Goal: Information Seeking & Learning: Learn about a topic

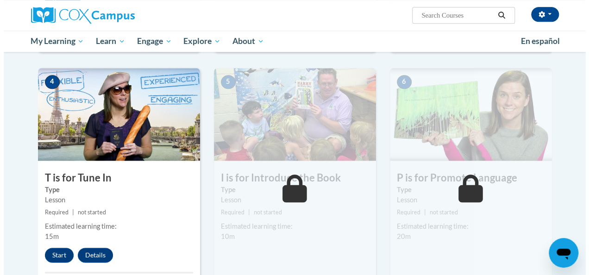
scroll to position [431, 0]
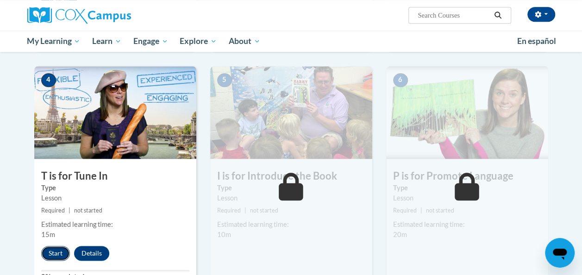
click at [55, 248] on button "Start" at bounding box center [55, 253] width 29 height 15
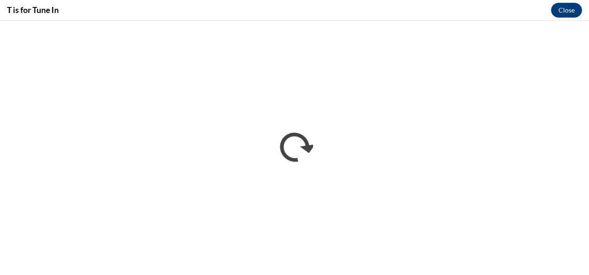
scroll to position [0, 0]
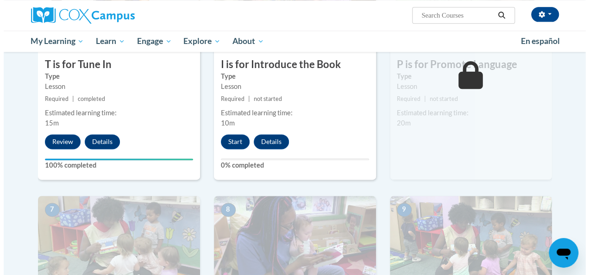
scroll to position [481, 0]
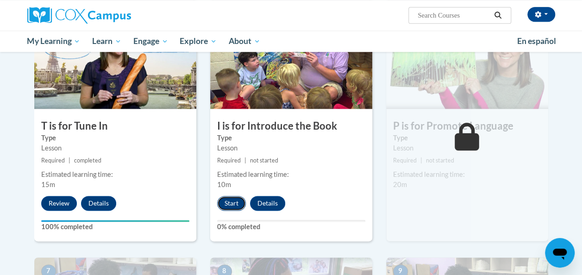
click at [227, 205] on button "Start" at bounding box center [231, 203] width 29 height 15
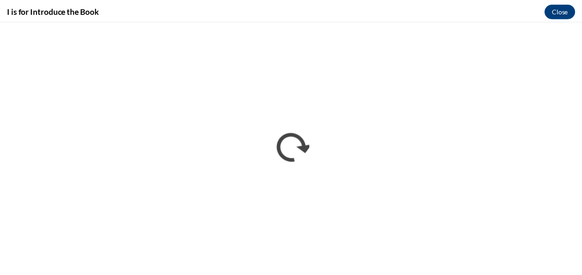
scroll to position [0, 0]
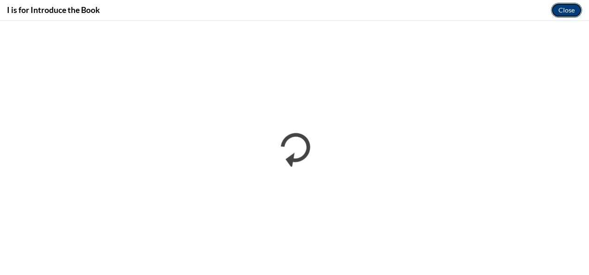
click at [569, 10] on button "Close" at bounding box center [566, 10] width 31 height 15
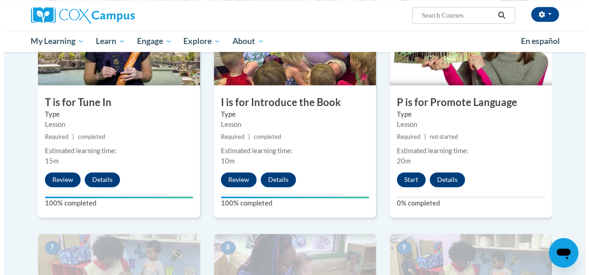
scroll to position [513, 0]
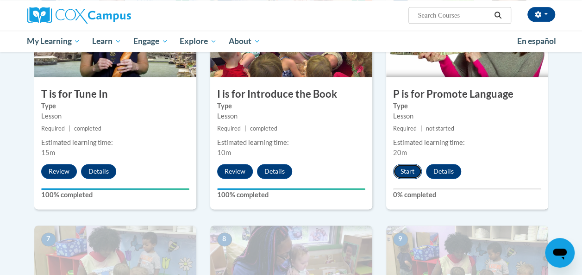
click at [412, 172] on button "Start" at bounding box center [407, 171] width 29 height 15
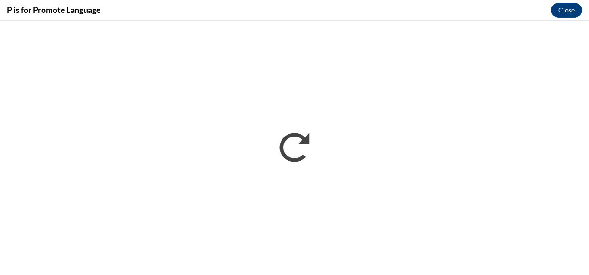
scroll to position [0, 0]
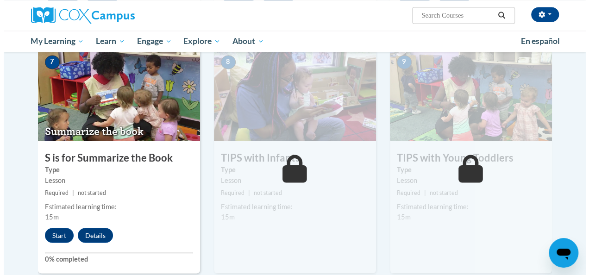
scroll to position [702, 0]
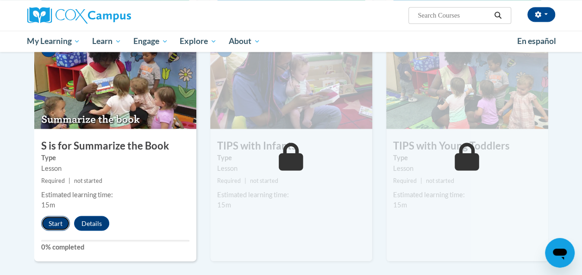
click at [50, 221] on button "Start" at bounding box center [55, 223] width 29 height 15
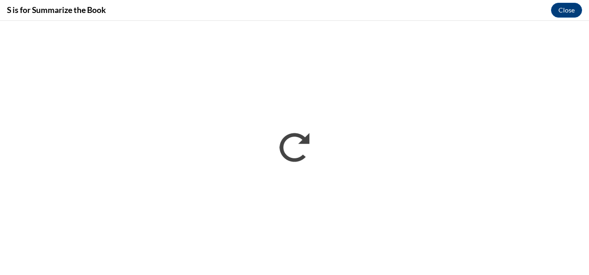
scroll to position [0, 0]
